Goal: Transaction & Acquisition: Book appointment/travel/reservation

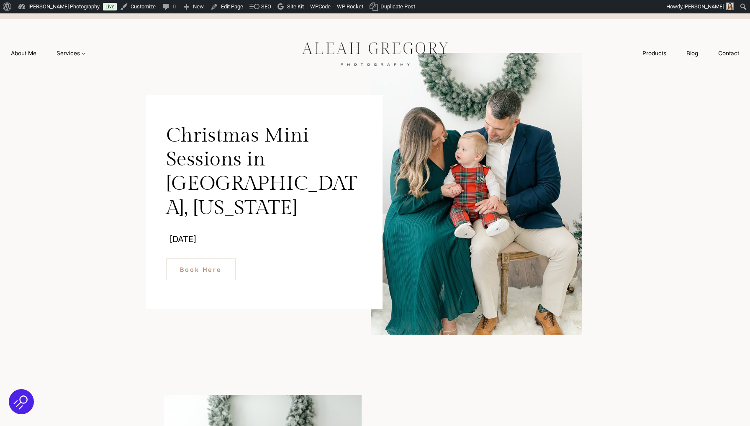
scroll to position [102, 0]
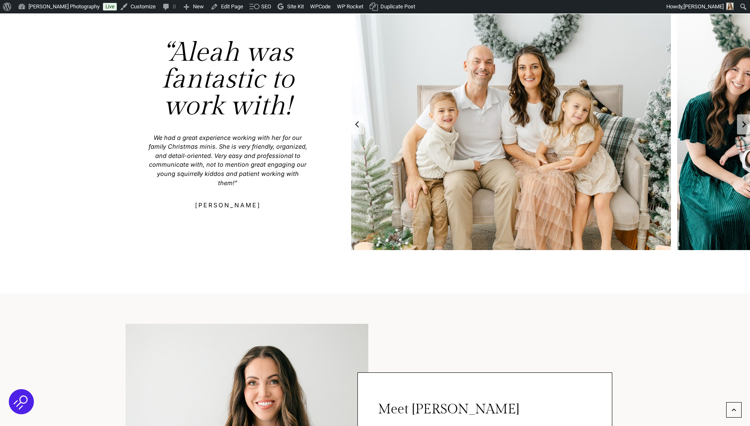
scroll to position [844, 0]
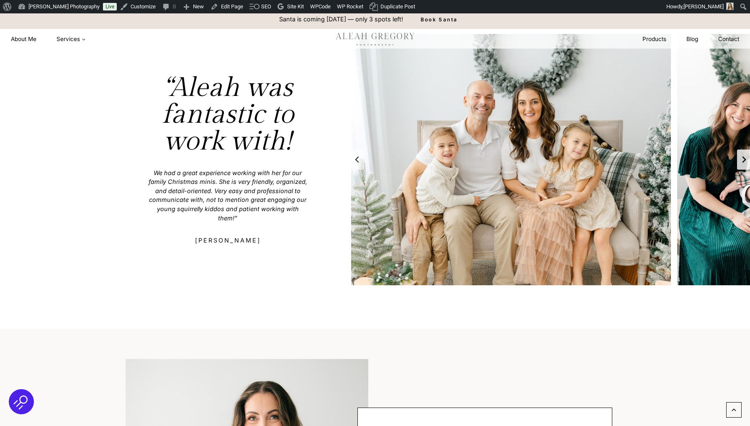
click at [741, 154] on button "Next slide" at bounding box center [743, 159] width 13 height 20
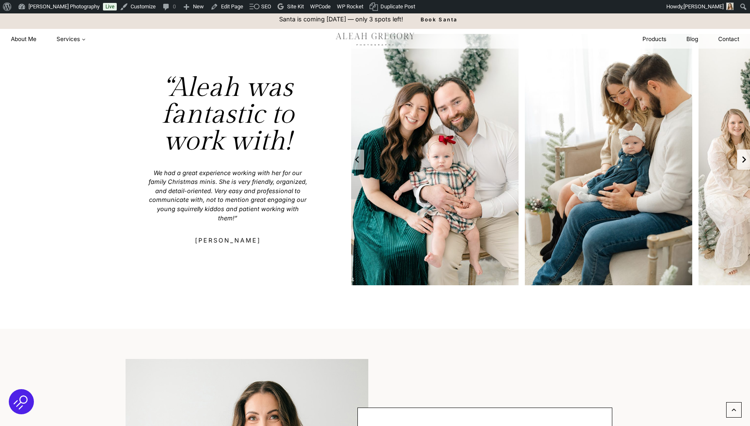
click at [741, 154] on button "Next slide" at bounding box center [743, 159] width 13 height 20
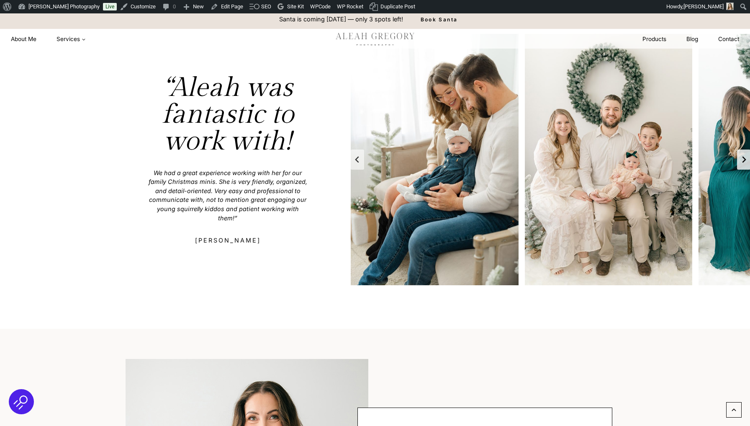
click at [741, 154] on button "Go to first slide" at bounding box center [743, 159] width 13 height 20
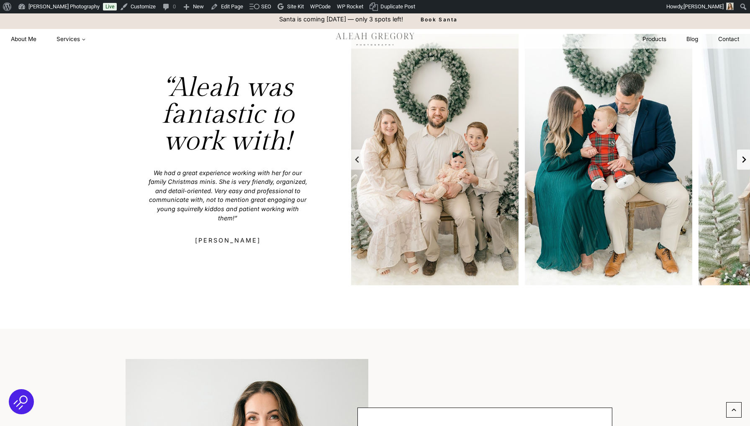
click at [741, 154] on button "Next slide" at bounding box center [743, 159] width 13 height 20
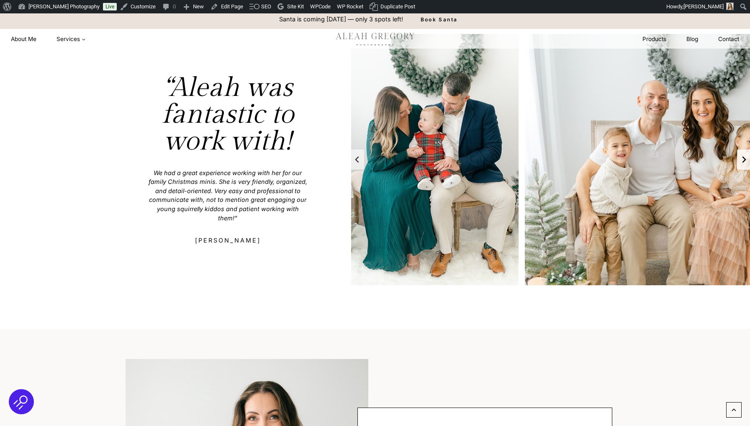
click at [741, 154] on button "Next slide" at bounding box center [743, 159] width 13 height 20
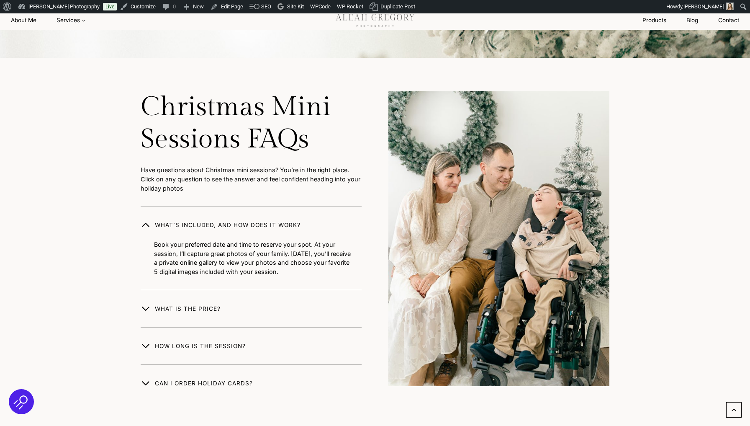
scroll to position [2649, 0]
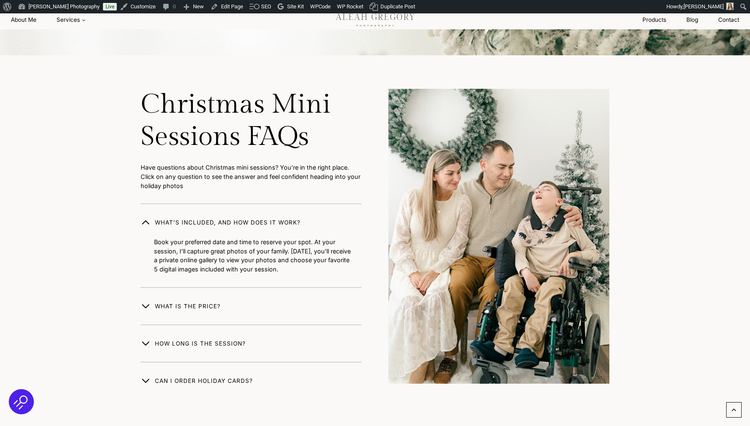
click at [143, 301] on span "button" at bounding box center [146, 306] width 10 height 10
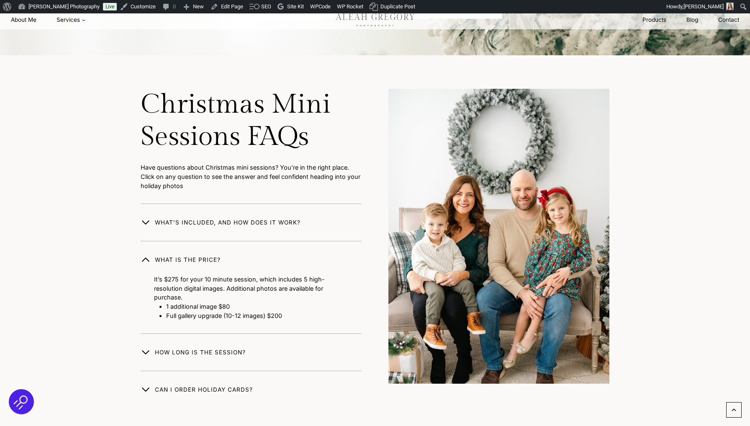
click at [157, 347] on span "HOW LONG is the SESSION?" at bounding box center [200, 352] width 91 height 10
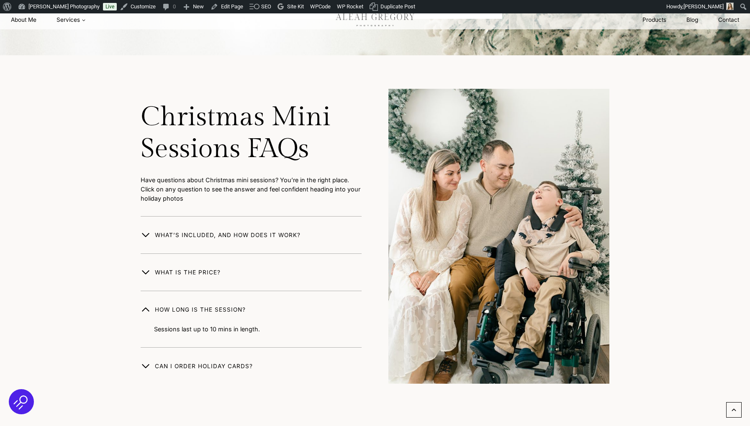
click at [220, 347] on button "Can I order holiday cards?" at bounding box center [251, 359] width 221 height 24
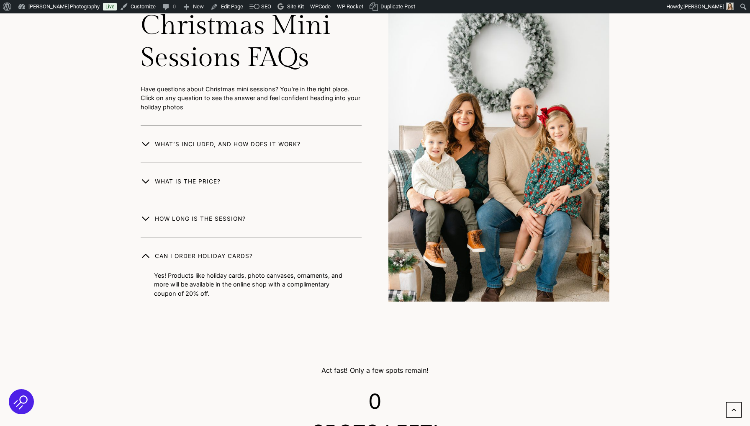
scroll to position [2817, 0]
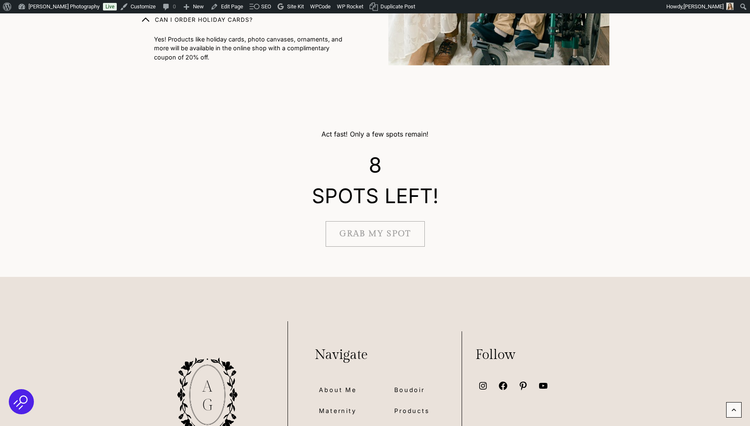
click at [399, 227] on span "grab my spot" at bounding box center [375, 233] width 72 height 13
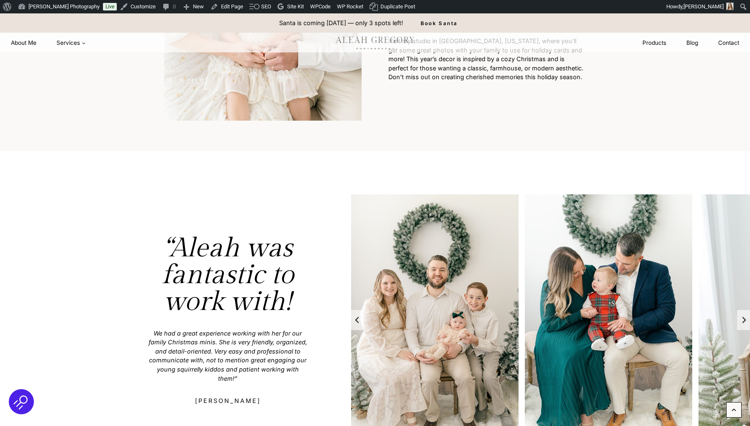
scroll to position [639, 0]
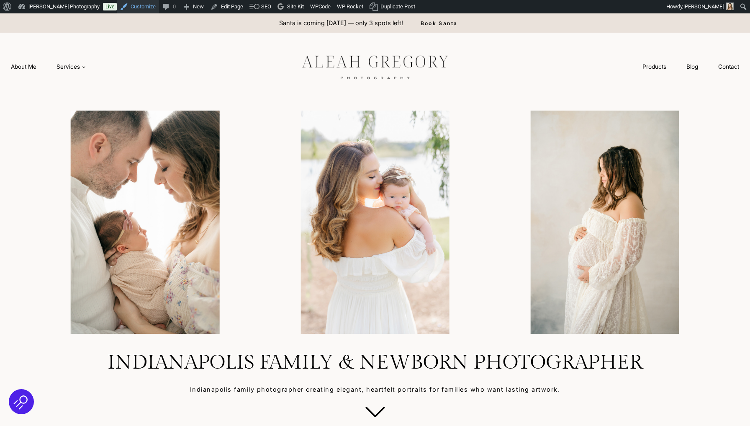
click at [151, 6] on link "Customize" at bounding box center [138, 6] width 42 height 13
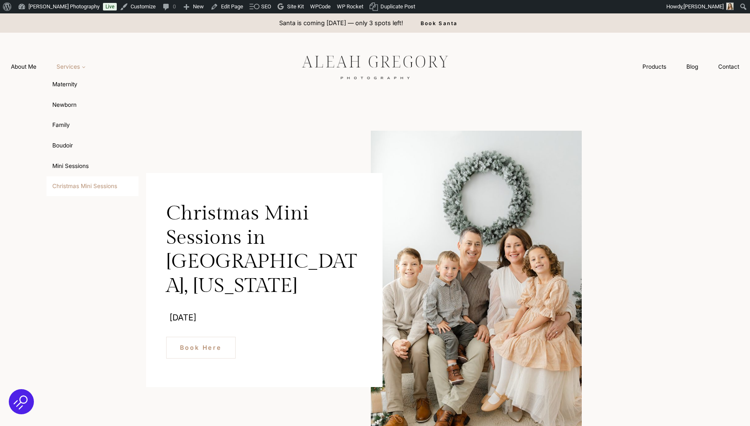
click at [77, 69] on span "Services Expand" at bounding box center [71, 66] width 29 height 8
click at [76, 72] on link "Services Expand" at bounding box center [70, 66] width 49 height 15
click at [71, 181] on link "Christmas Mini Sessions" at bounding box center [92, 186] width 92 height 20
click at [79, 66] on span "Services Expand" at bounding box center [71, 66] width 29 height 8
click at [72, 162] on link "Mini Sessions" at bounding box center [92, 166] width 92 height 20
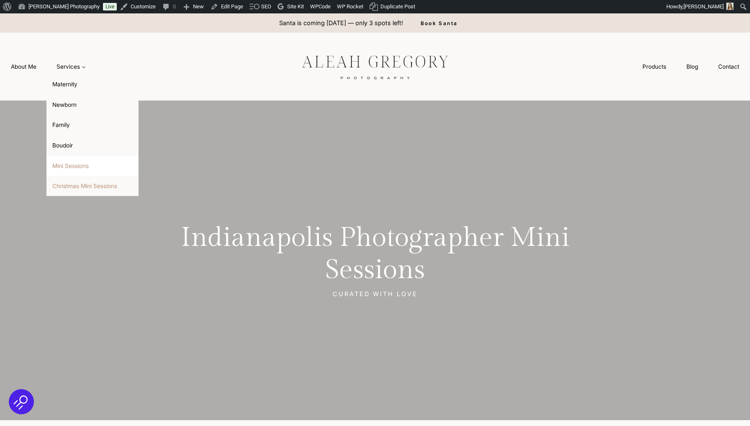
click at [84, 181] on link "Christmas Mini Sessions" at bounding box center [92, 186] width 92 height 20
